Goal: Task Accomplishment & Management: Manage account settings

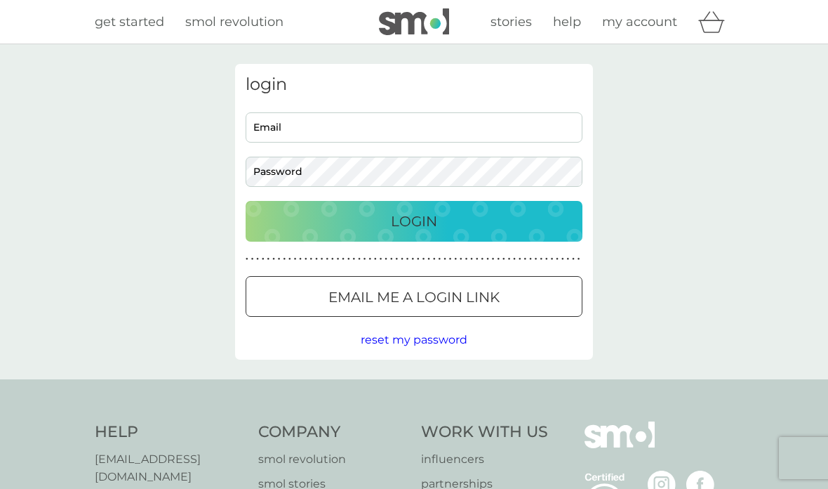
click at [327, 132] on input "Email" at bounding box center [414, 127] width 337 height 30
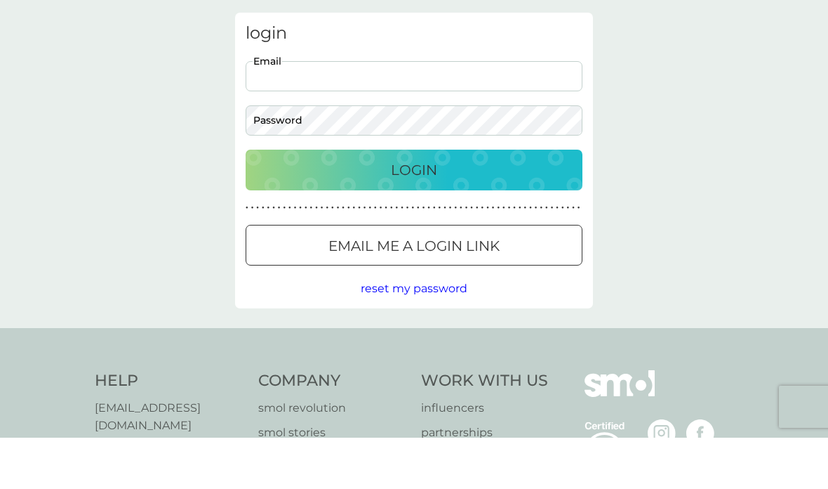
type input "[EMAIL_ADDRESS][DOMAIN_NAME]"
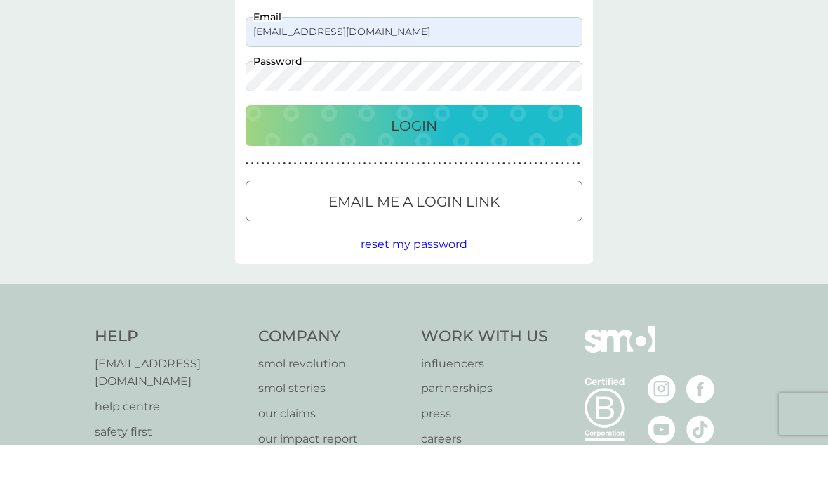
click at [411, 159] on p "Login" at bounding box center [414, 170] width 46 height 22
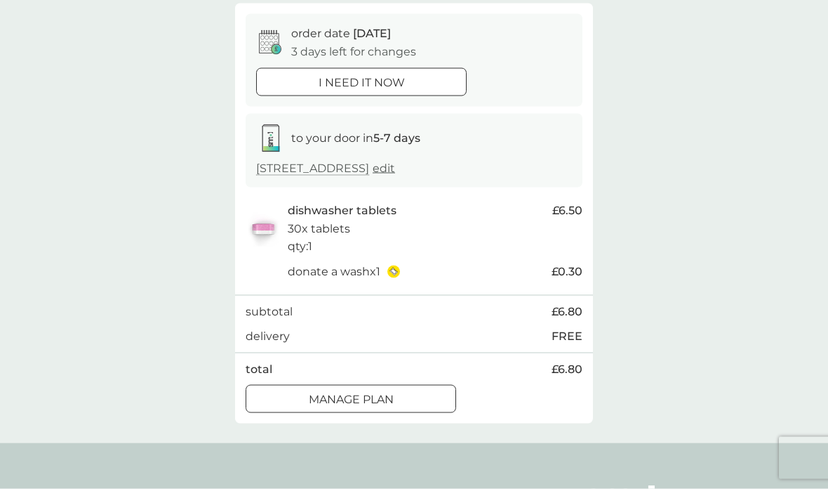
scroll to position [131, 0]
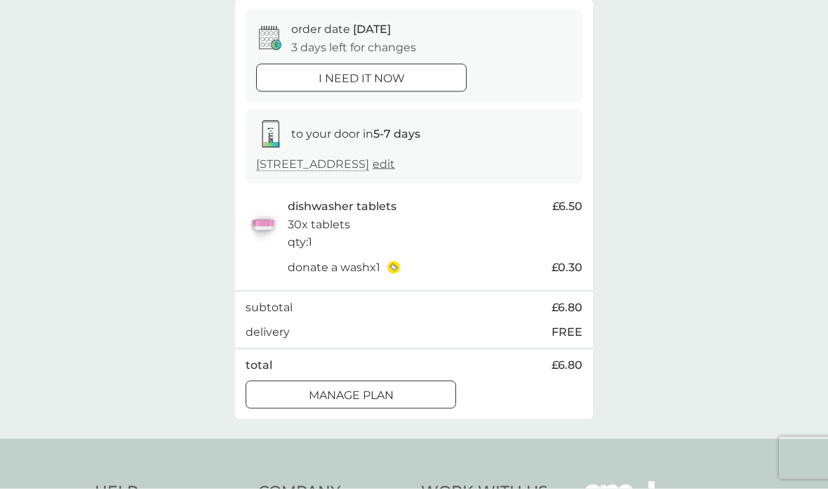
click at [385, 404] on p "Manage plan" at bounding box center [351, 395] width 85 height 18
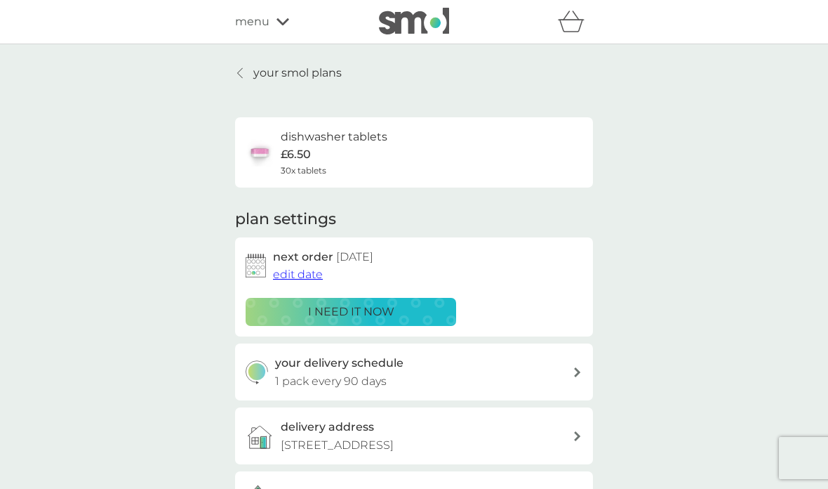
click at [317, 267] on span "edit date" at bounding box center [298, 273] width 50 height 13
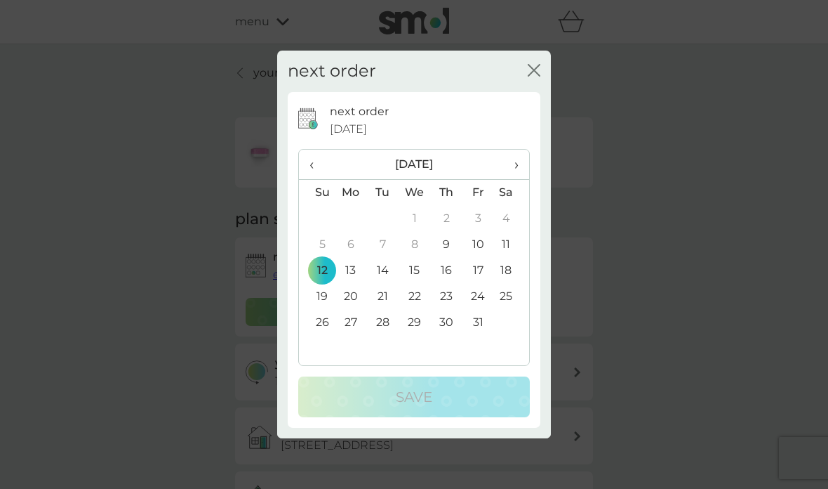
click at [517, 161] on span "›" at bounding box center [512, 164] width 14 height 29
click at [519, 164] on span "›" at bounding box center [512, 164] width 14 height 29
click at [323, 270] on td "14" at bounding box center [317, 271] width 36 height 26
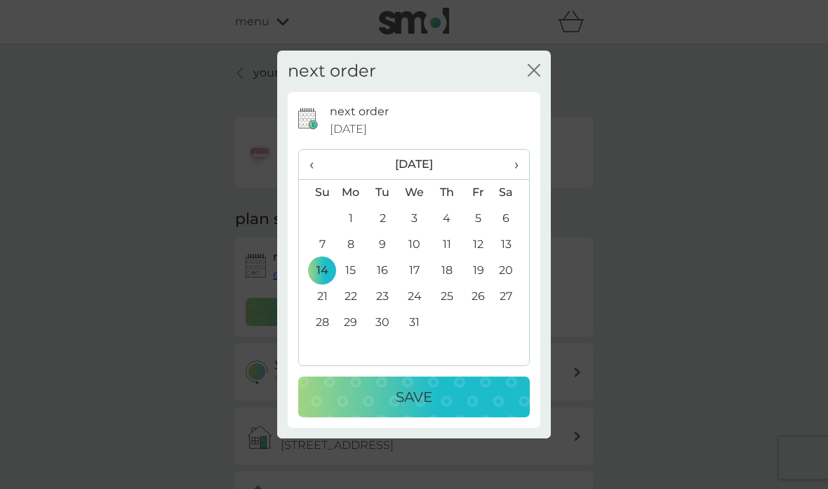
click at [433, 401] on div "Save" at bounding box center [414, 396] width 204 height 22
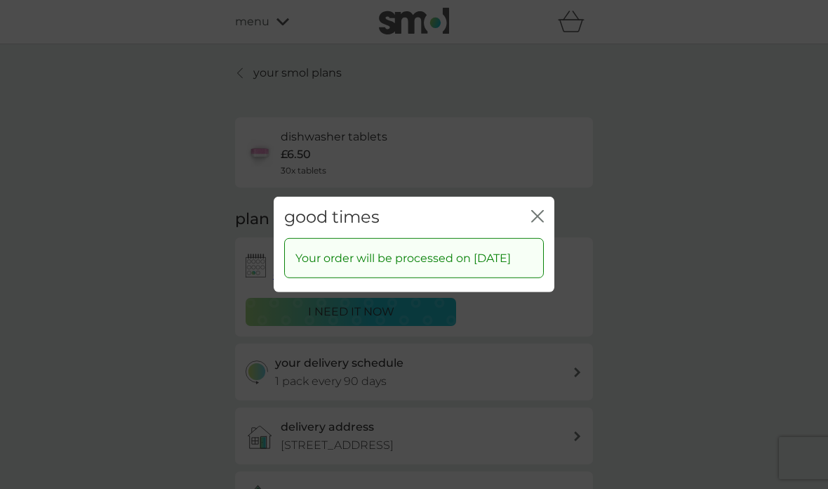
click at [542, 210] on icon "close" at bounding box center [537, 216] width 13 height 13
